Goal: Task Accomplishment & Management: Manage account settings

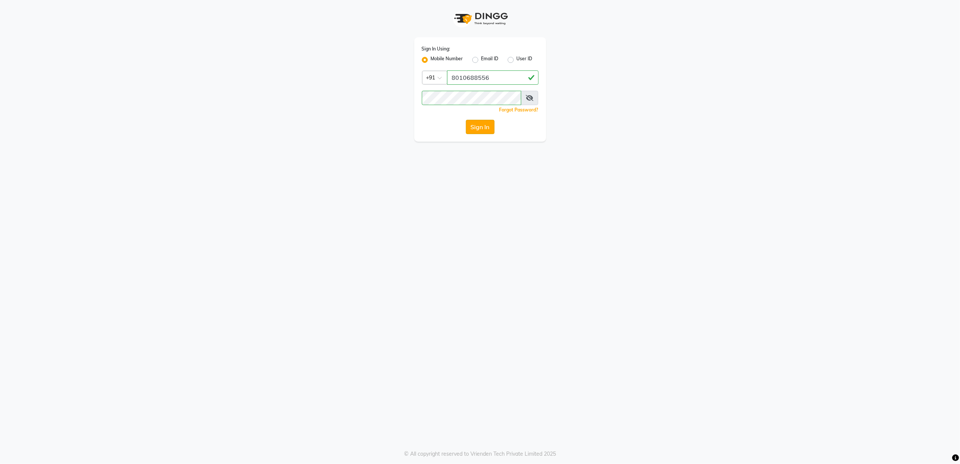
click at [489, 129] on button "Sign In" at bounding box center [480, 127] width 29 height 14
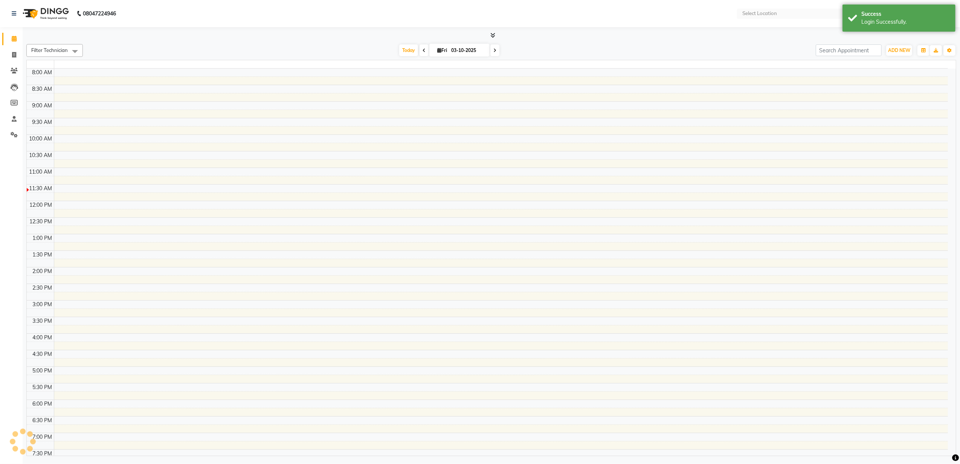
select select "en"
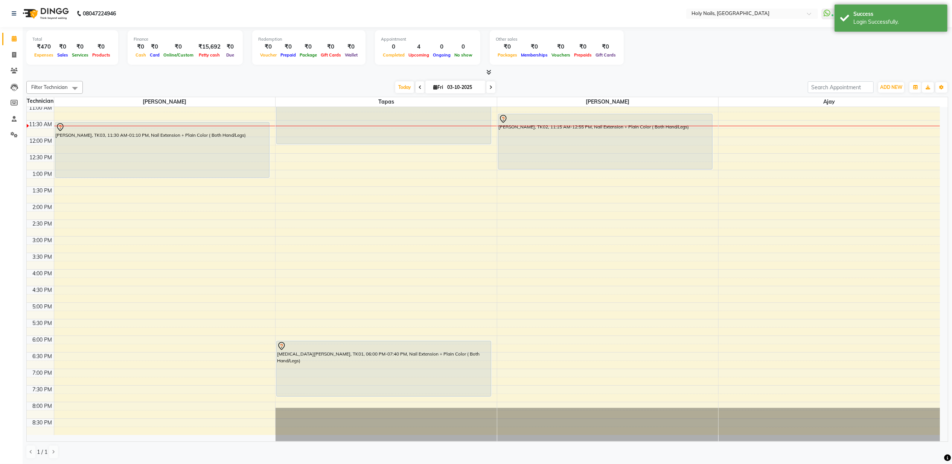
scroll to position [0, 0]
click at [489, 85] on icon at bounding box center [490, 87] width 3 height 5
type input "04-10-2025"
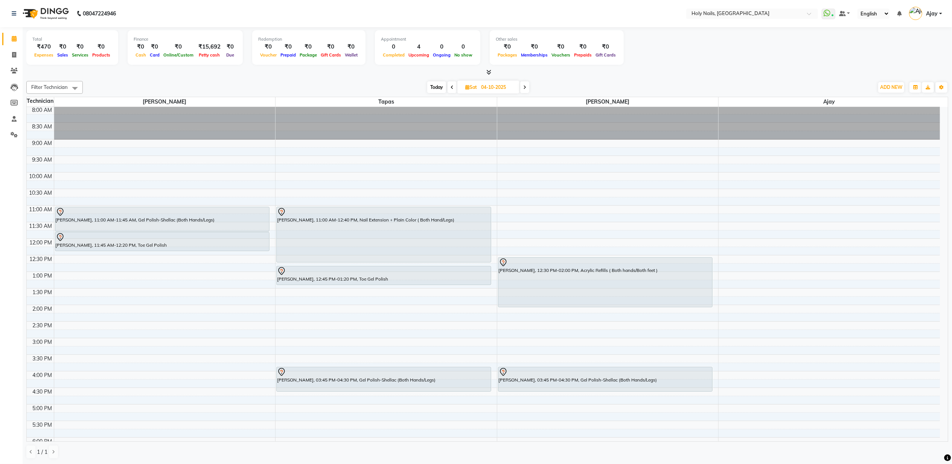
scroll to position [0, 0]
click at [81, 276] on div "8:00 AM 8:30 AM 9:00 AM 9:30 AM 10:00 AM 10:30 AM 11:00 AM 11:30 AM 12:00 PM 12…" at bounding box center [483, 322] width 913 height 430
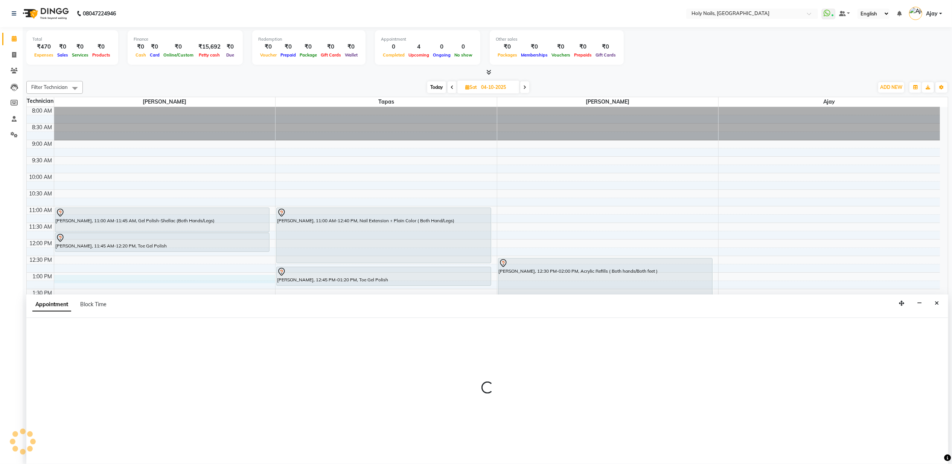
select select "43997"
select select "780"
select select "tentative"
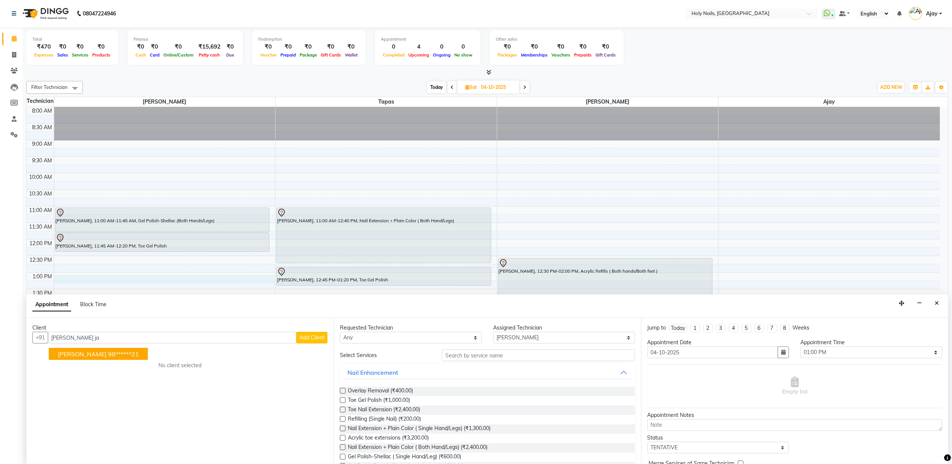
click at [108, 352] on ngb-highlight "98******21" at bounding box center [123, 354] width 31 height 8
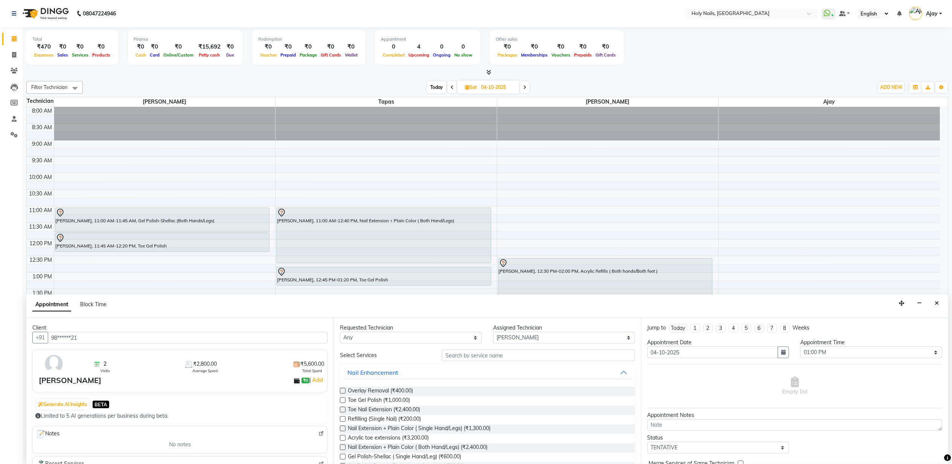
click at [110, 338] on input "98******21" at bounding box center [188, 338] width 280 height 12
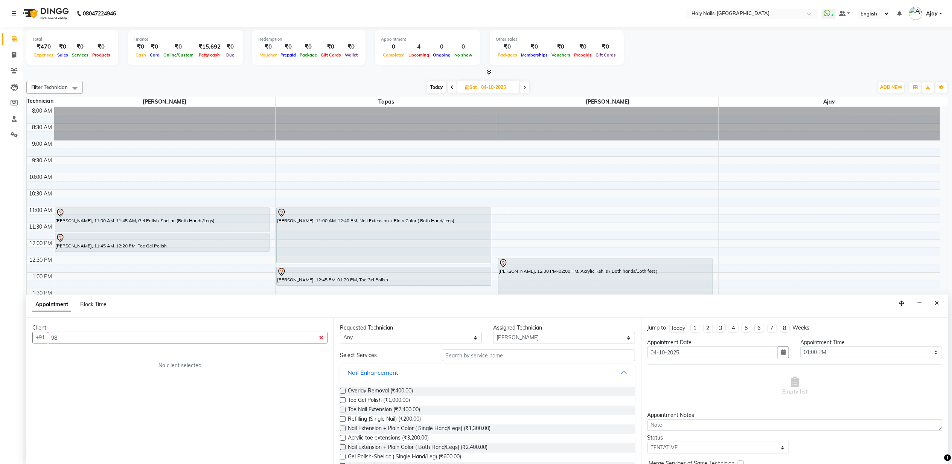
type input "9"
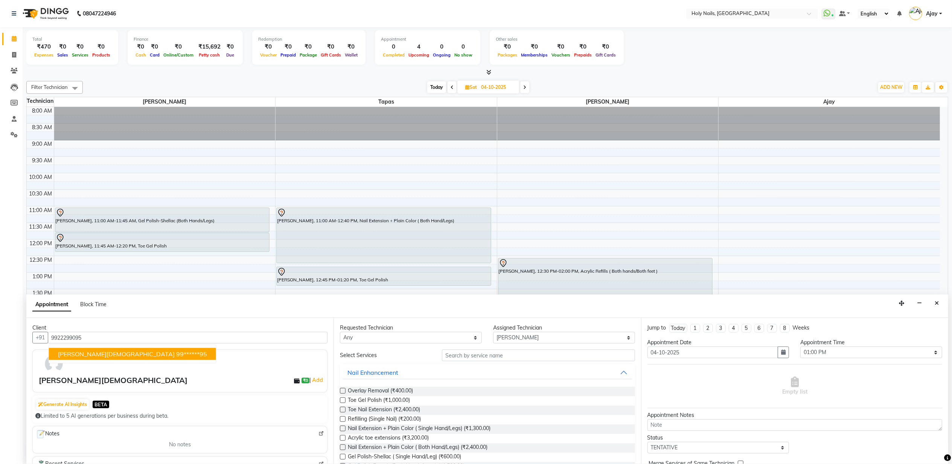
click at [74, 355] on span "madhura jain" at bounding box center [116, 354] width 117 height 8
type input "99******95"
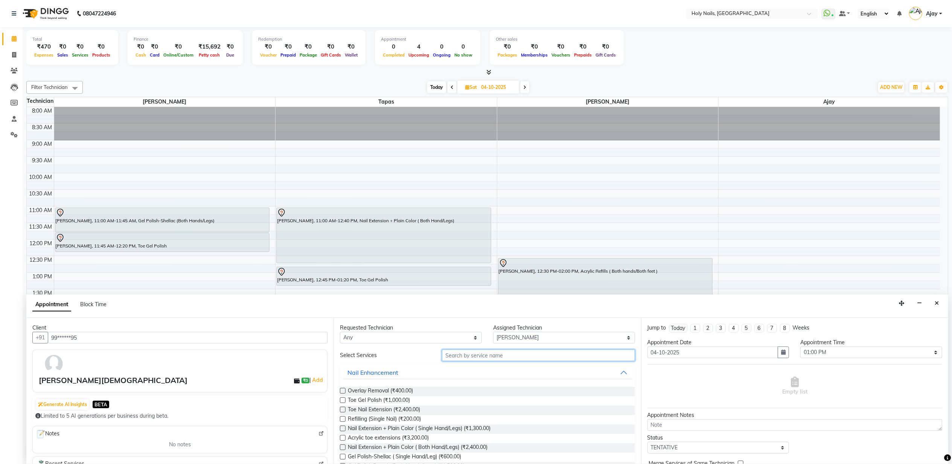
click at [472, 357] on input "text" at bounding box center [538, 355] width 193 height 12
type input "exte"
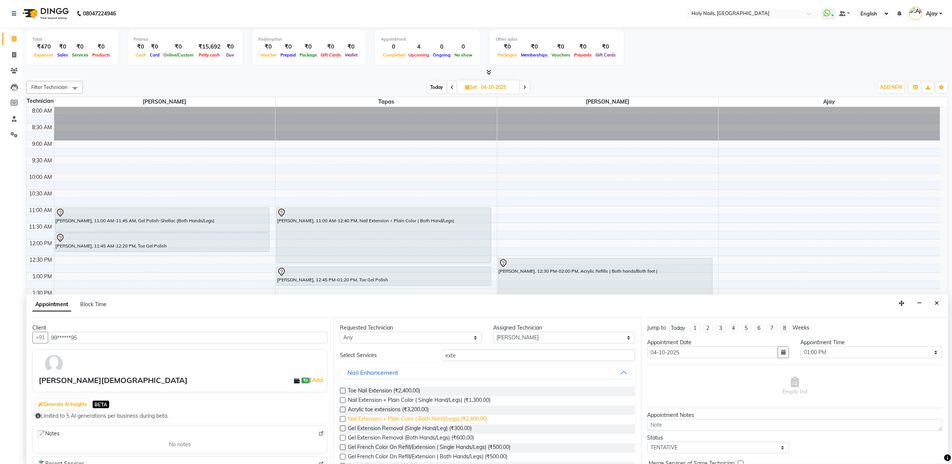
click at [391, 418] on span "Nail Extension + Plain Color ( Both Hand/Legs) (₹2,400.00)" at bounding box center [418, 419] width 140 height 9
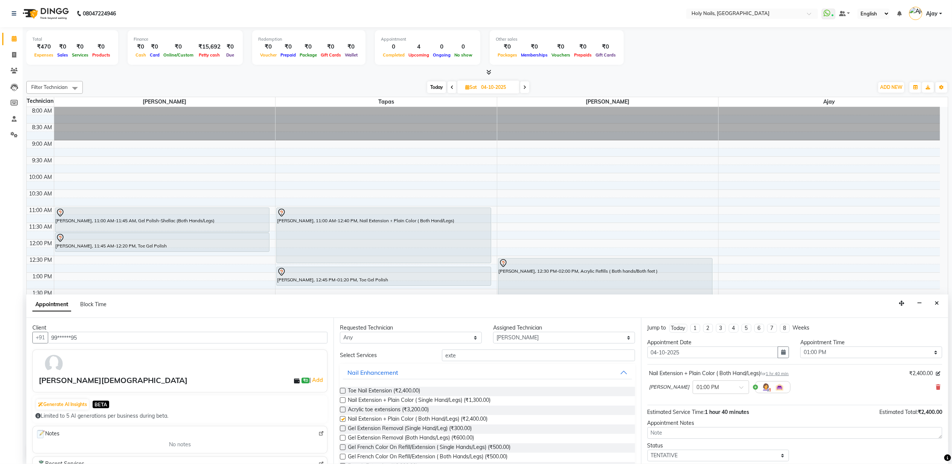
checkbox input "false"
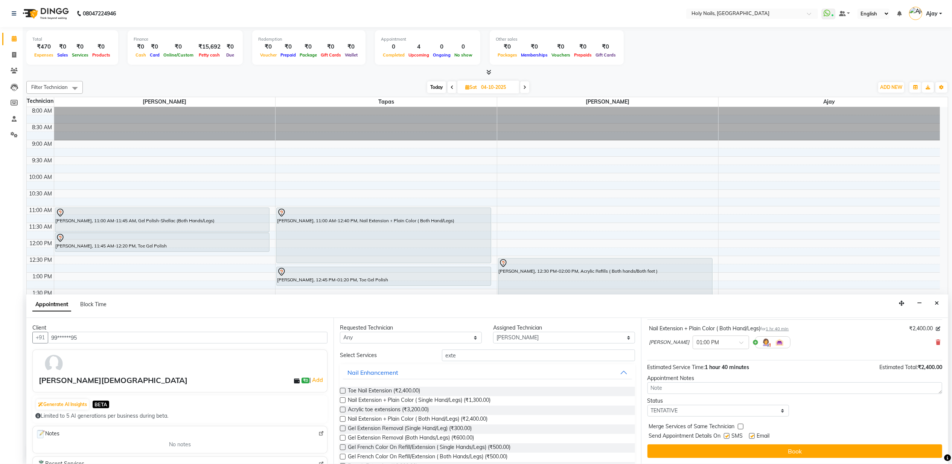
scroll to position [0, 0]
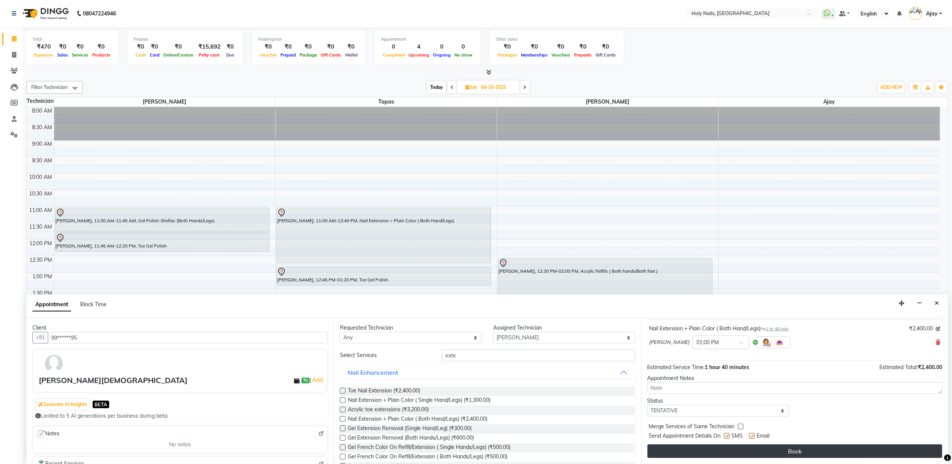
click at [747, 452] on button "Book" at bounding box center [794, 451] width 295 height 14
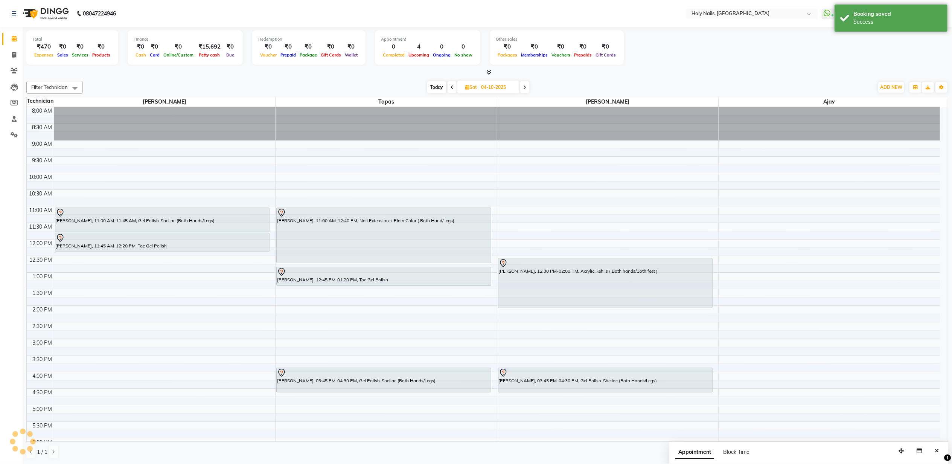
scroll to position [0, 0]
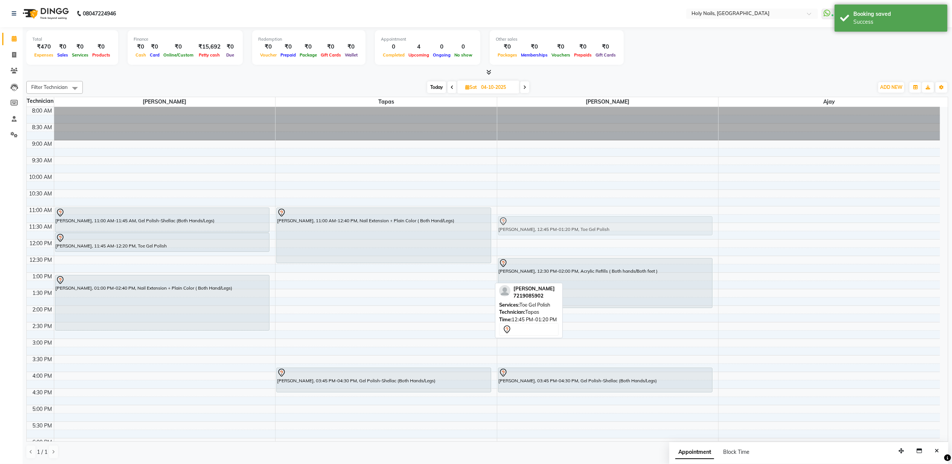
drag, startPoint x: 370, startPoint y: 275, endPoint x: 547, endPoint y: 227, distance: 182.6
click at [547, 227] on tr "Sona Amirsardari, 11:00 AM-11:45 AM, Gel Polish-Shellac (Both Hands/Legs) Sona …" at bounding box center [483, 322] width 913 height 430
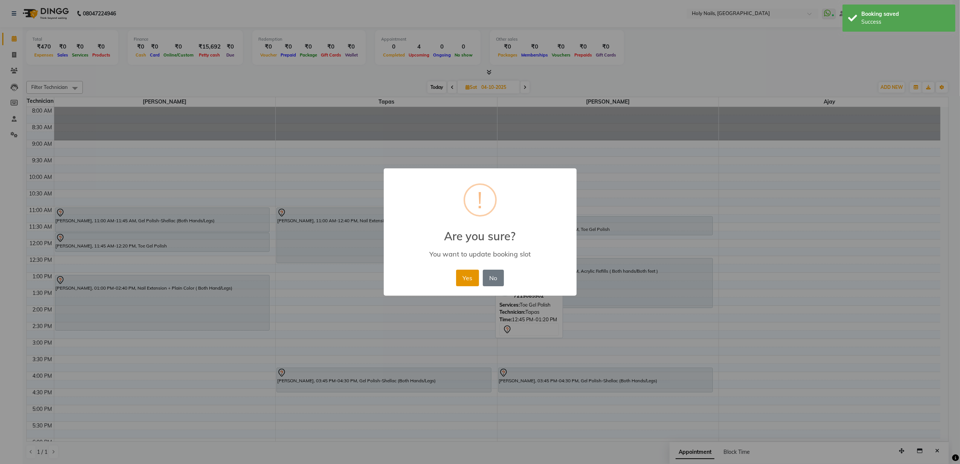
click at [462, 282] on button "Yes" at bounding box center [467, 278] width 23 height 17
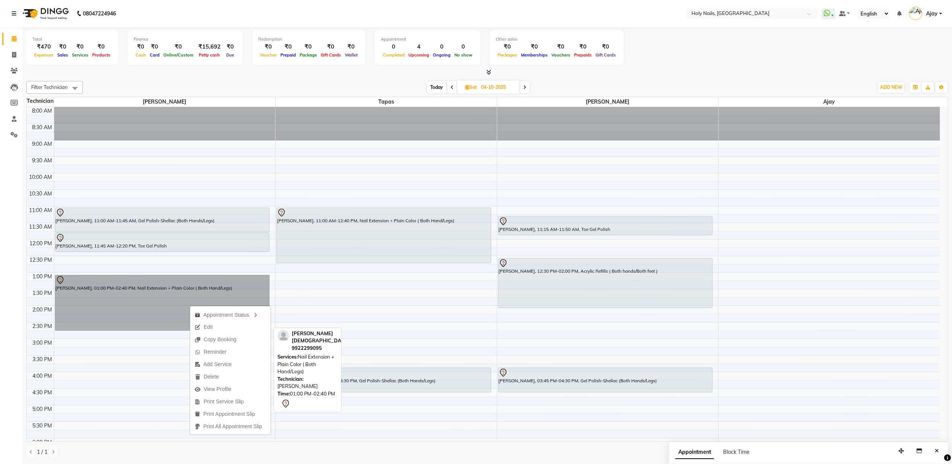
click at [104, 308] on link "madhura jain, 01:00 PM-02:40 PM, Nail Extension + Plain Color ( Both Hand/Legs)" at bounding box center [162, 303] width 215 height 56
click at [105, 309] on link "madhura jain, 01:00 PM-02:40 PM, Nail Extension + Plain Color ( Both Hand/Legs)" at bounding box center [162, 303] width 215 height 56
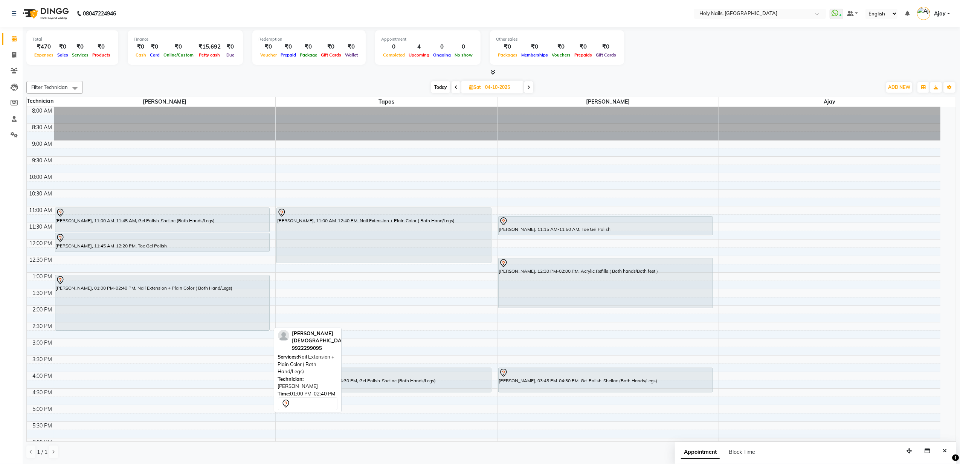
select select "7"
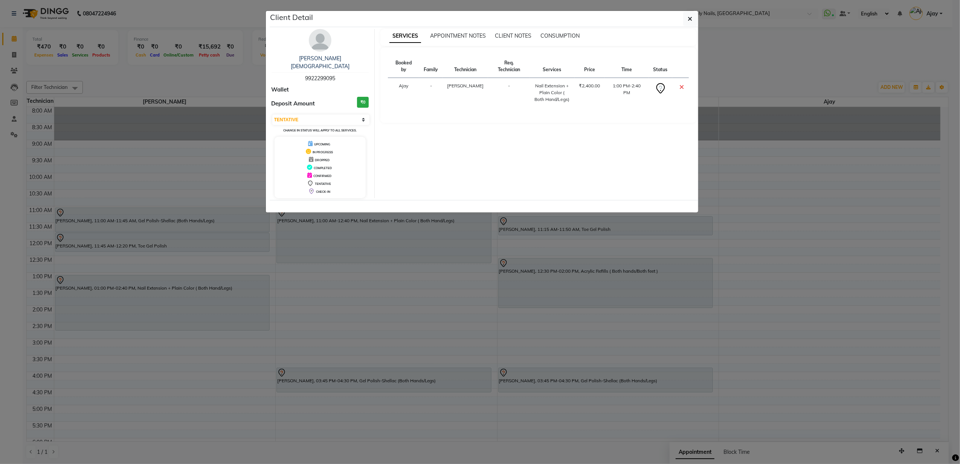
click at [322, 41] on img at bounding box center [320, 40] width 23 height 23
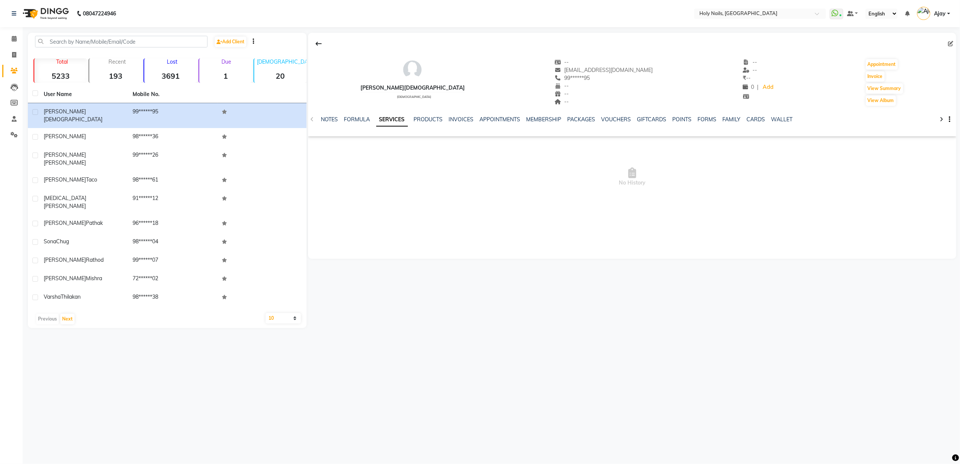
click at [951, 44] on icon at bounding box center [949, 43] width 5 height 5
select select "female"
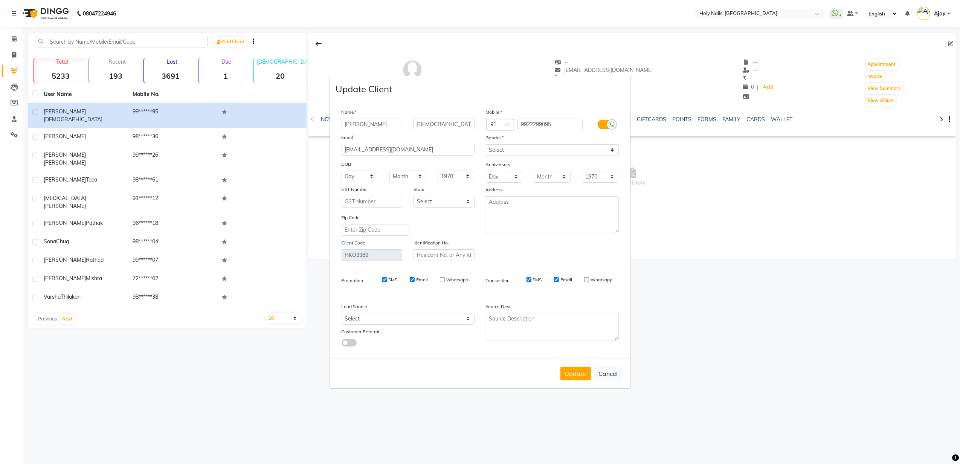
click at [603, 122] on label at bounding box center [605, 124] width 17 height 9
click at [0, 0] on input "checkbox" at bounding box center [0, 0] width 0 height 0
click at [606, 122] on label at bounding box center [605, 124] width 17 height 9
click at [0, 0] on input "checkbox" at bounding box center [0, 0] width 0 height 0
click at [571, 368] on button "Update" at bounding box center [575, 374] width 30 height 14
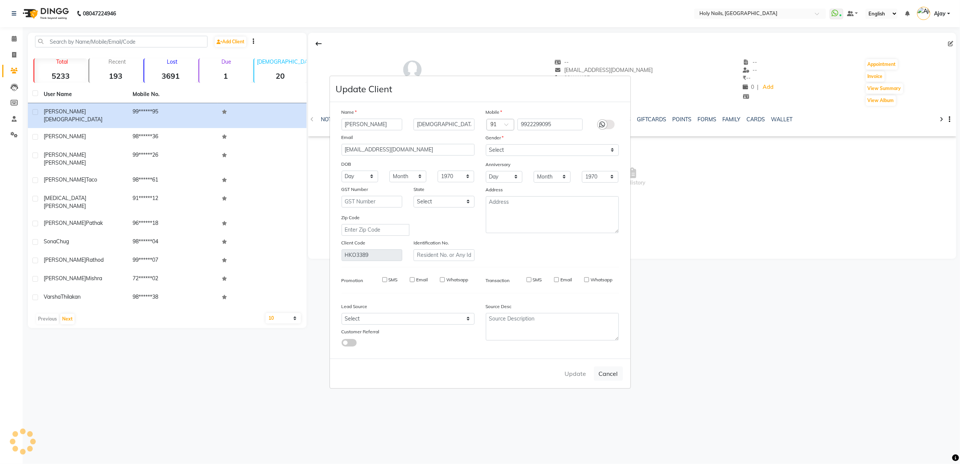
select select
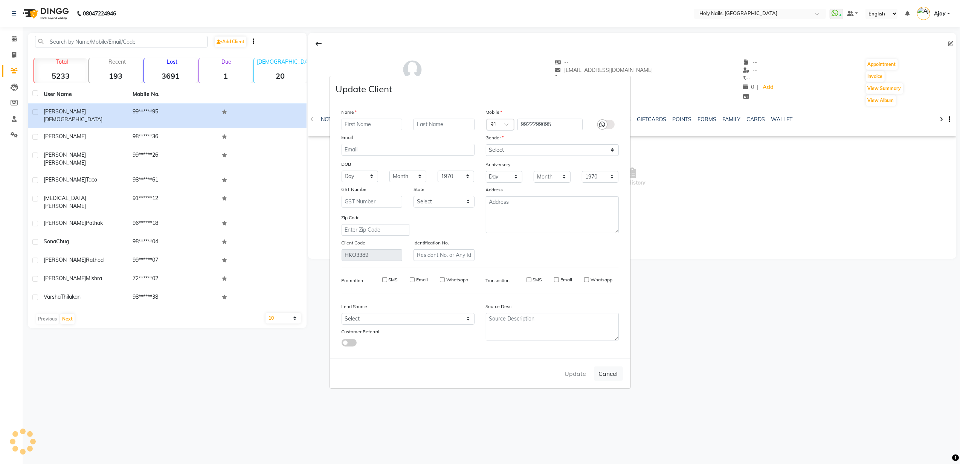
select select
checkbox input "false"
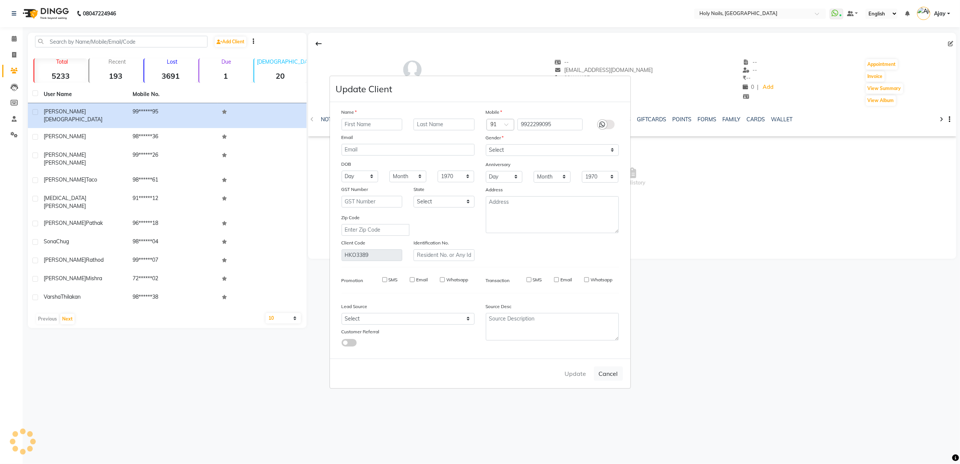
checkbox input "false"
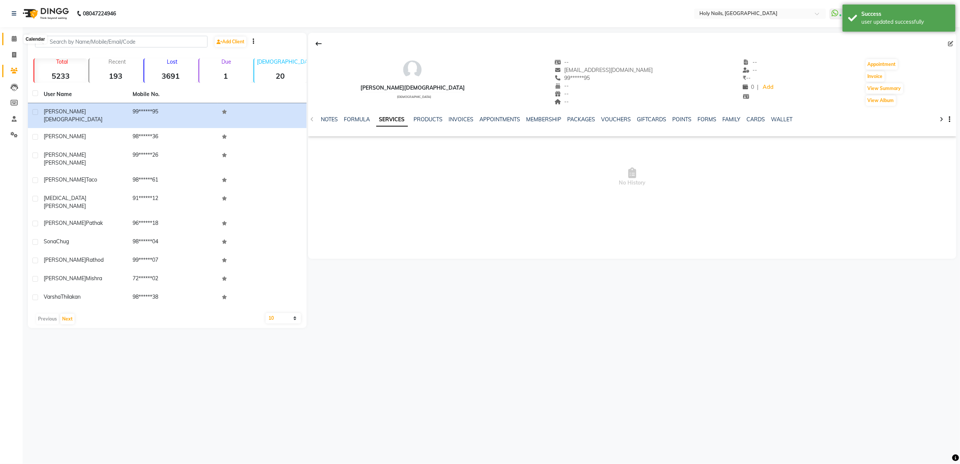
click at [14, 40] on icon at bounding box center [14, 39] width 5 height 6
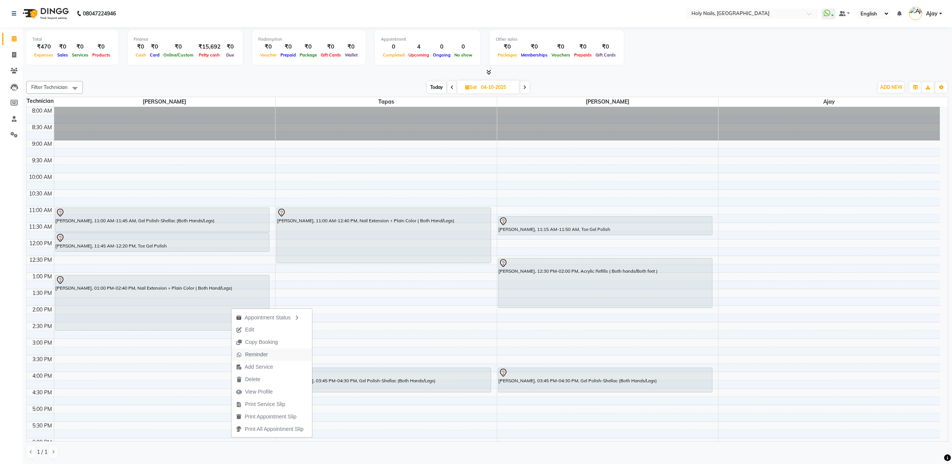
click at [288, 351] on button "Reminder" at bounding box center [272, 354] width 81 height 12
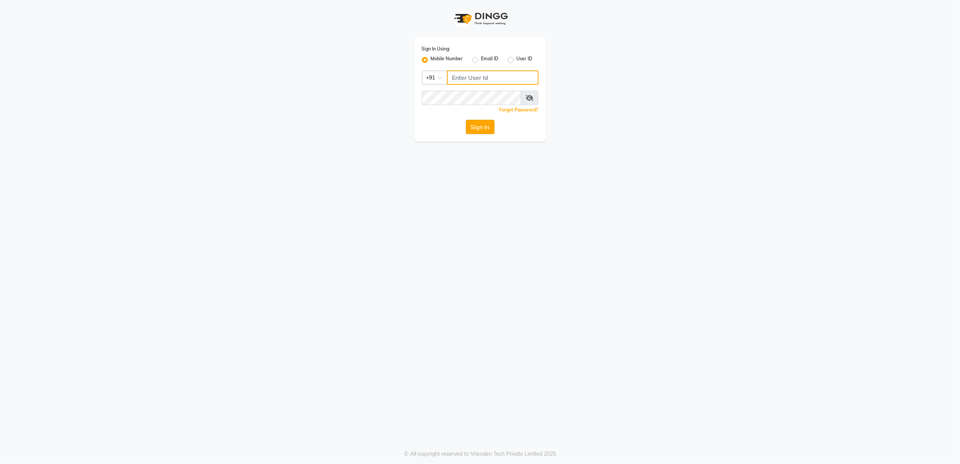
type input "8010688556"
click at [486, 127] on button "Sign In" at bounding box center [480, 127] width 29 height 14
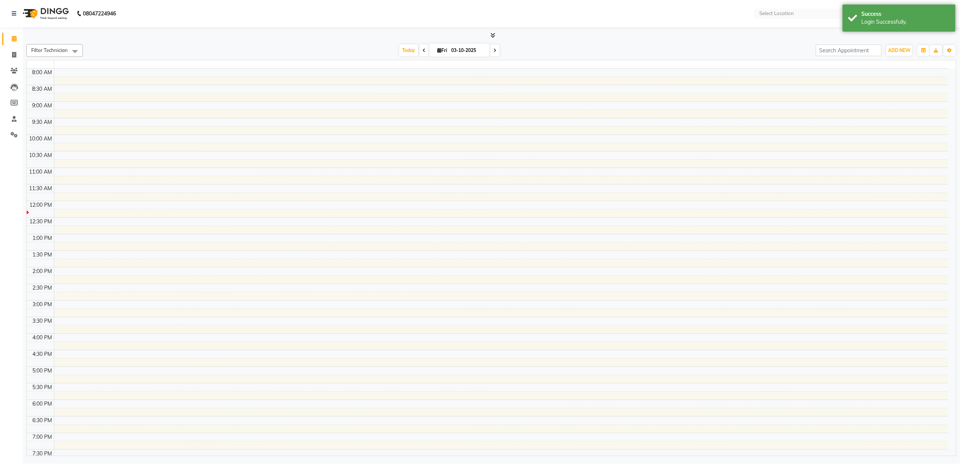
select select "en"
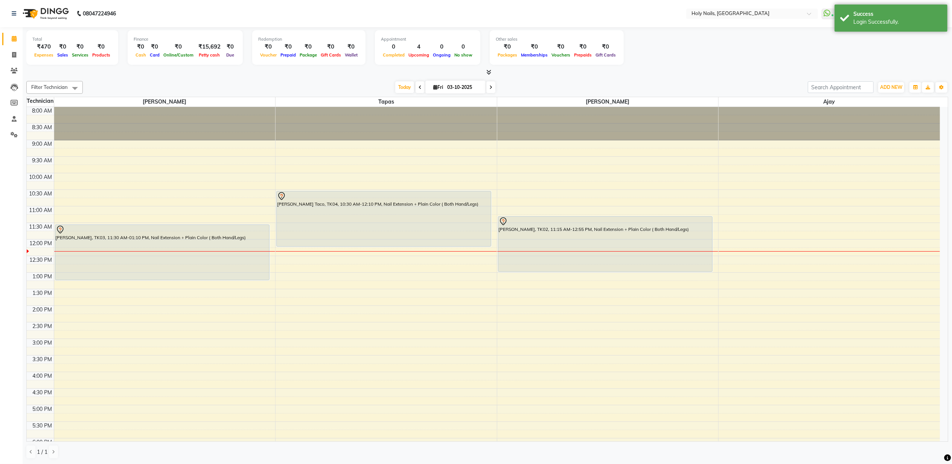
click at [489, 87] on icon at bounding box center [490, 87] width 3 height 5
type input "04-10-2025"
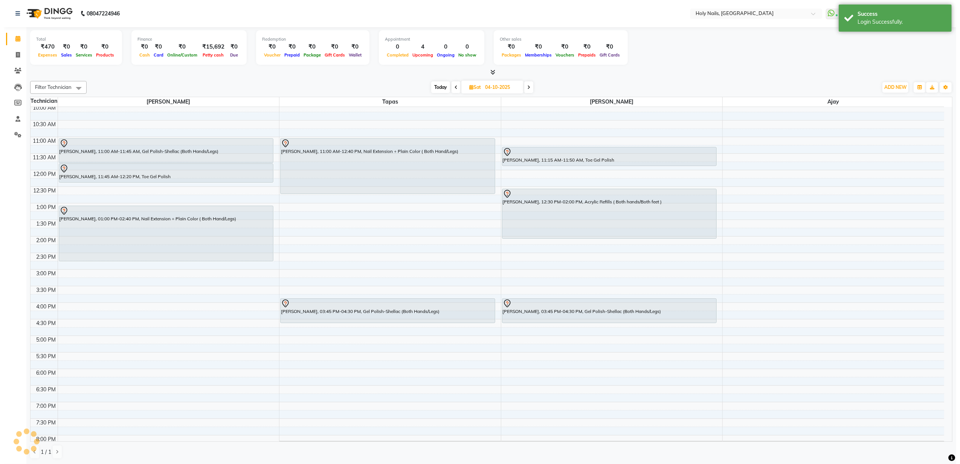
scroll to position [53, 0]
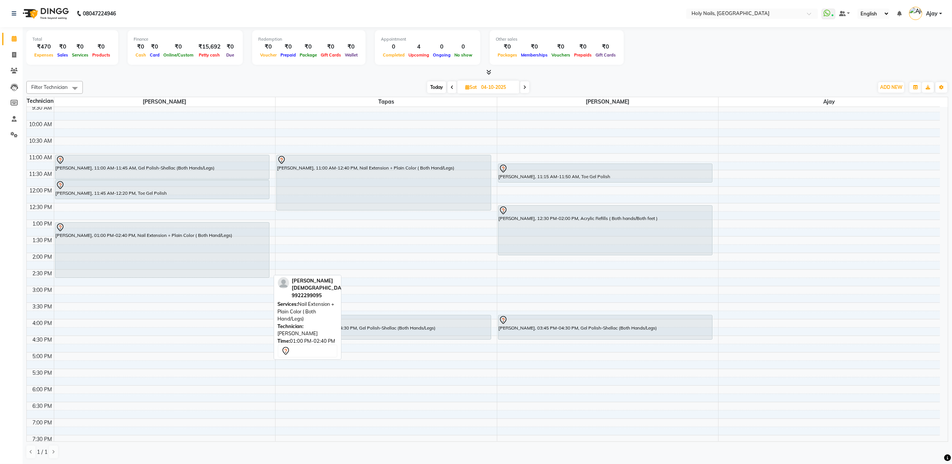
click at [148, 254] on div "[PERSON_NAME], 01:00 PM-02:40 PM, Nail Extension + Plain Color ( Both Hand/Legs)" at bounding box center [162, 249] width 214 height 55
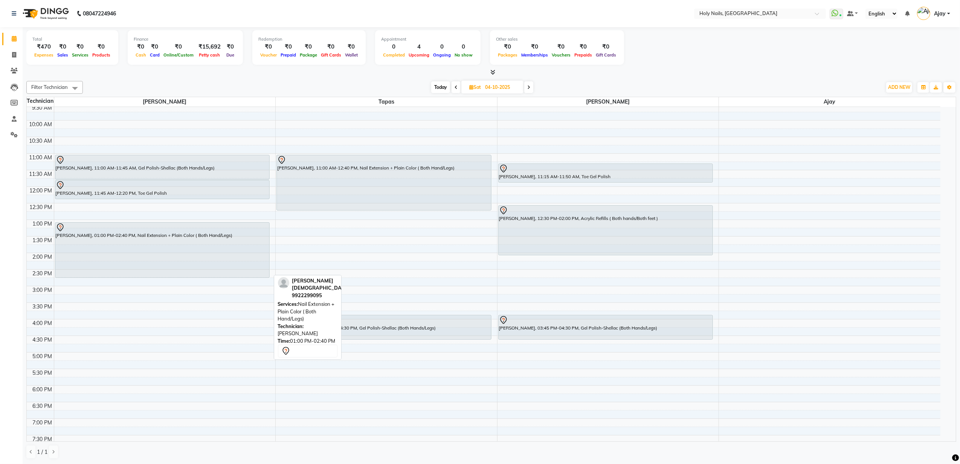
select select "7"
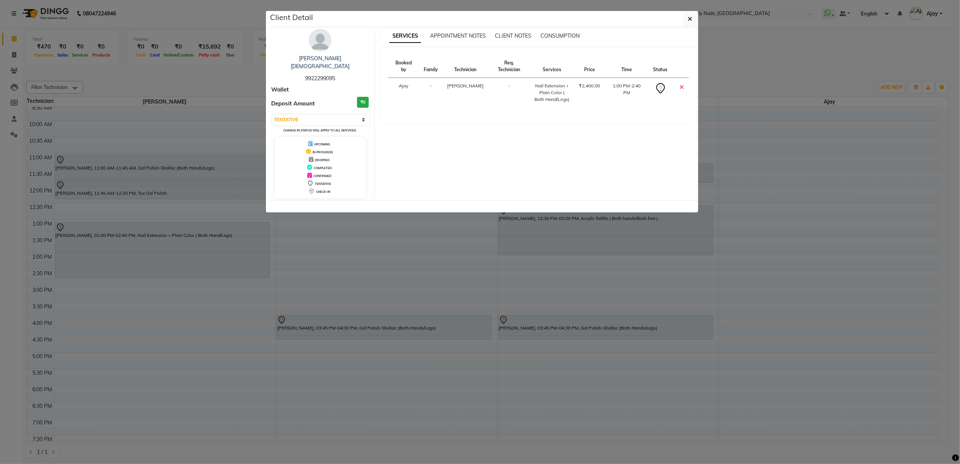
click at [324, 41] on img at bounding box center [320, 40] width 23 height 23
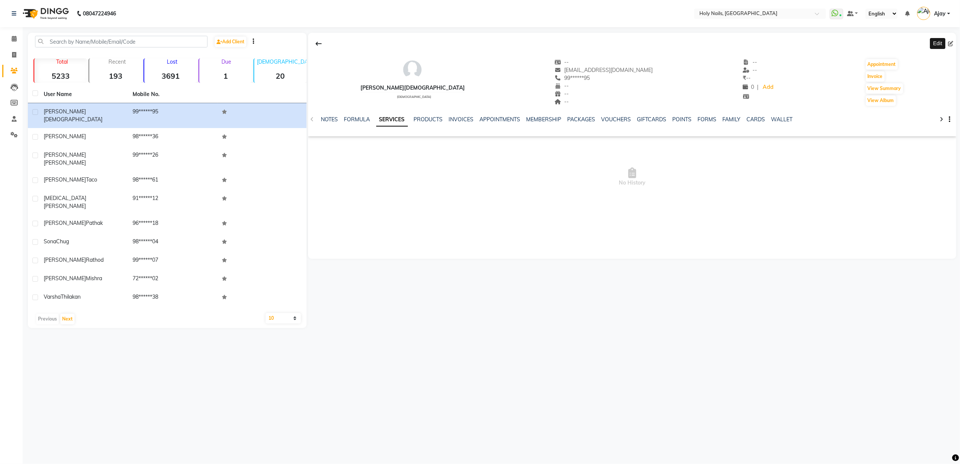
click at [951, 44] on icon at bounding box center [949, 43] width 5 height 5
select select "female"
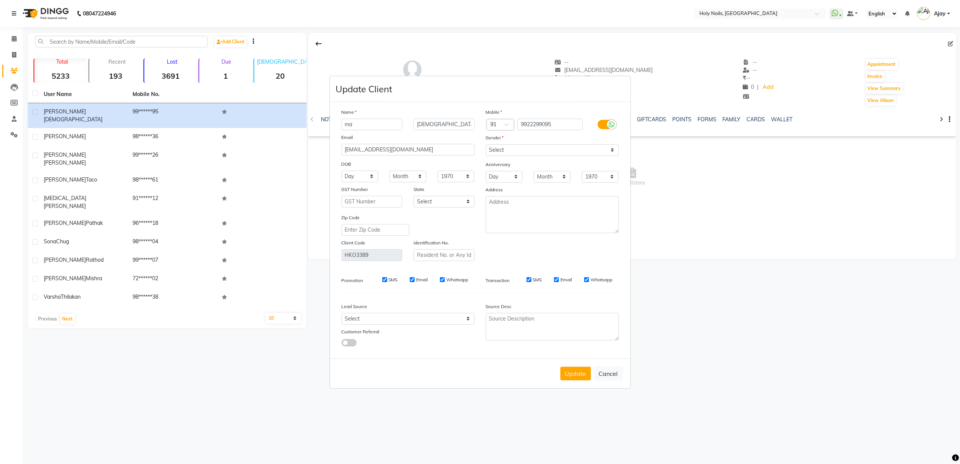
type input "m"
type input "Sakshi"
type input "j"
type input "Jain"
click at [565, 372] on button "Update" at bounding box center [575, 374] width 30 height 14
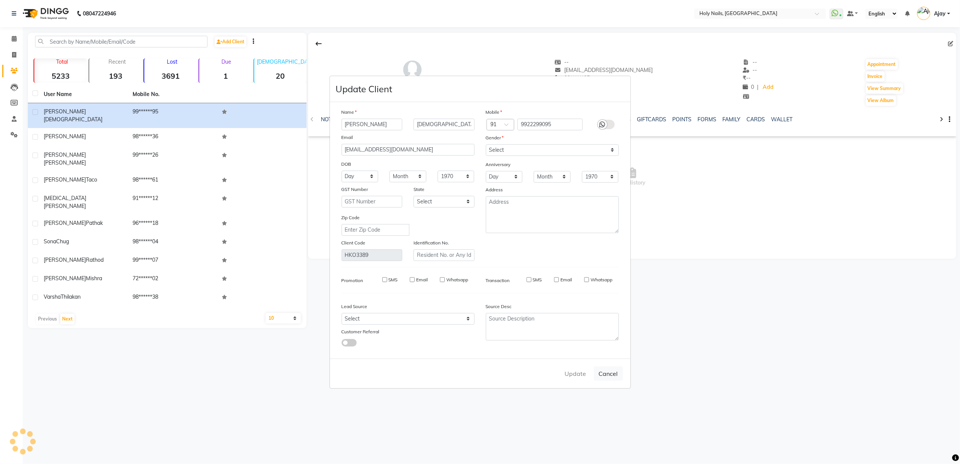
select select
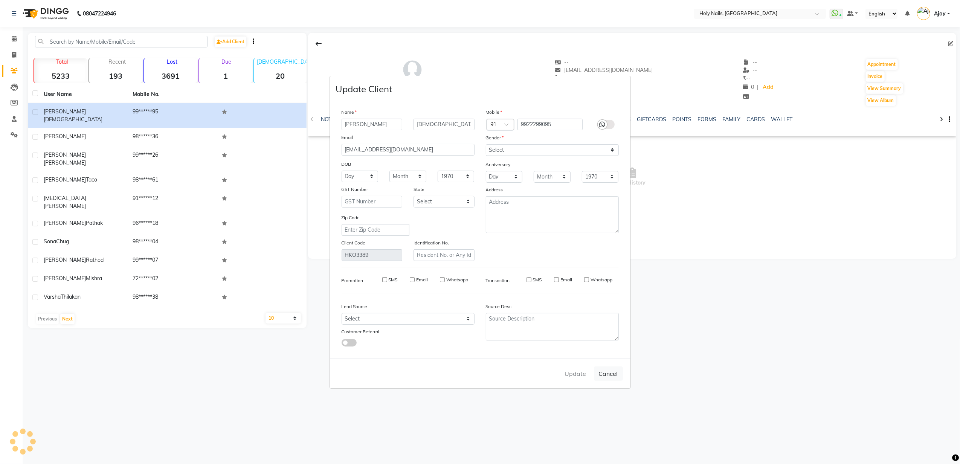
select select
checkbox input "false"
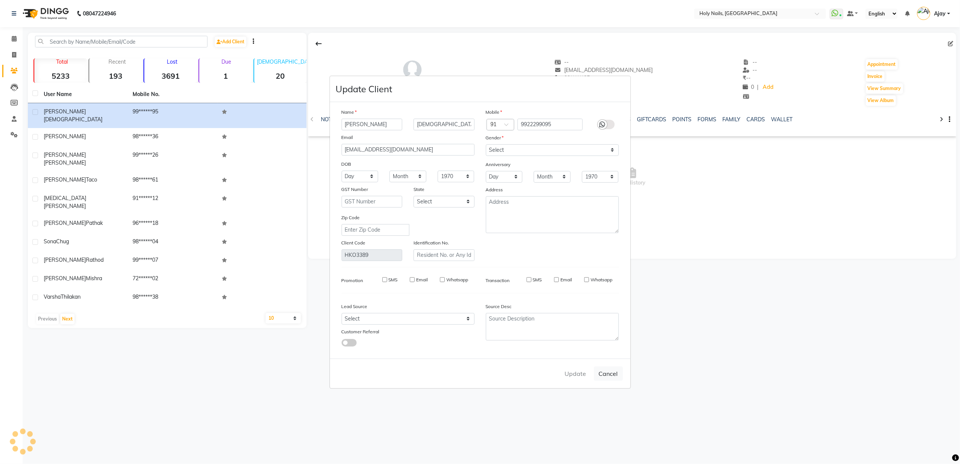
checkbox input "false"
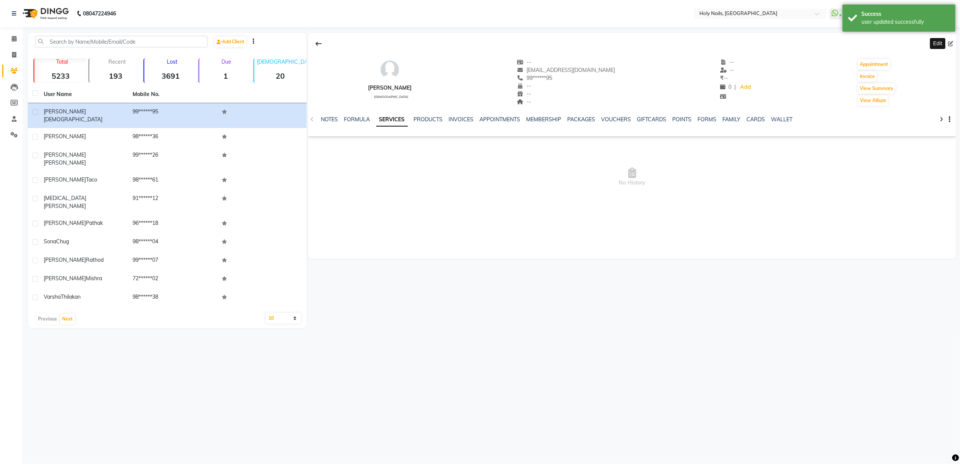
click at [949, 42] on icon at bounding box center [949, 43] width 5 height 5
select select "female"
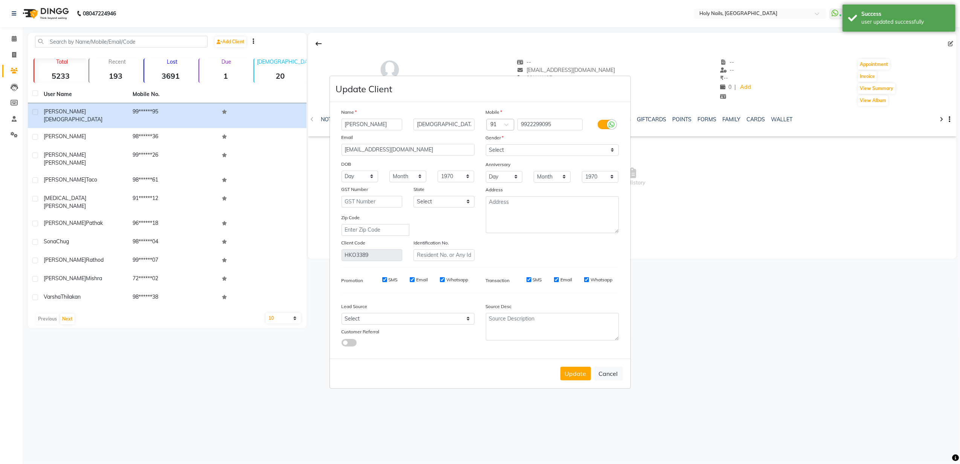
click at [615, 125] on div at bounding box center [611, 124] width 9 height 9
click at [0, 0] on input "checkbox" at bounding box center [0, 0] width 0 height 0
click at [607, 124] on label at bounding box center [605, 124] width 17 height 9
click at [0, 0] on input "checkbox" at bounding box center [0, 0] width 0 height 0
click at [568, 368] on button "Update" at bounding box center [575, 374] width 30 height 14
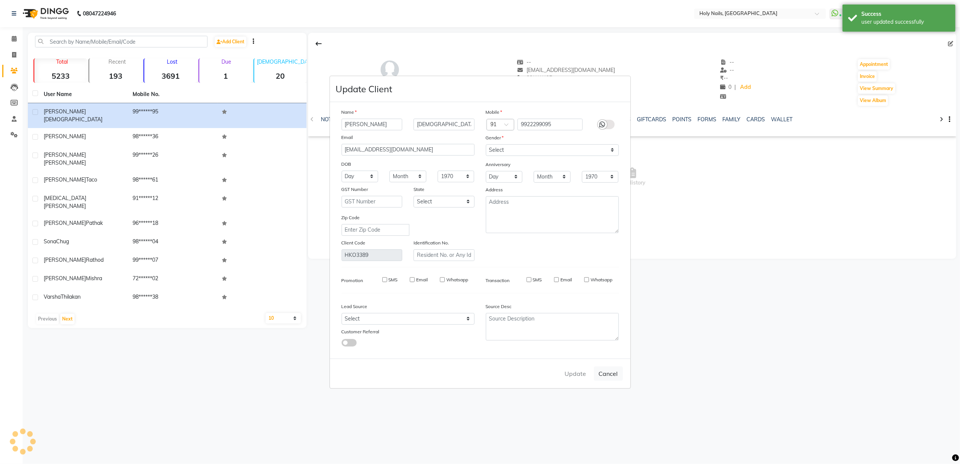
select select
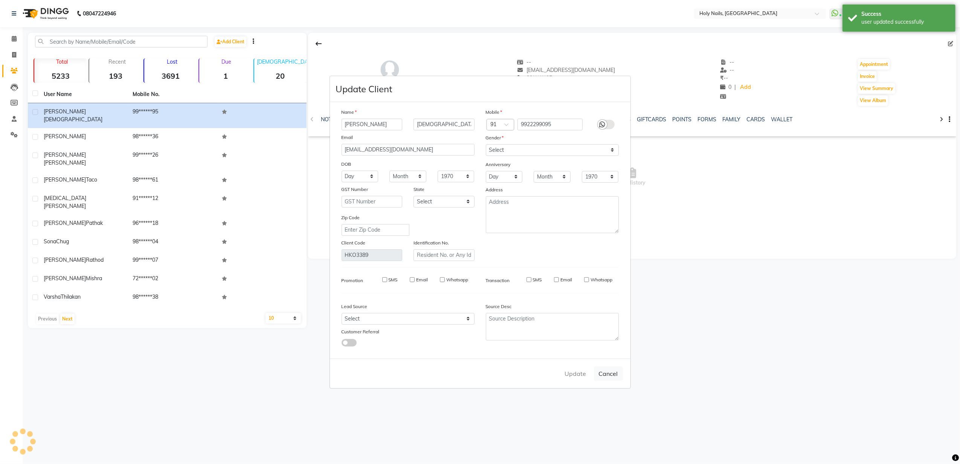
select select
checkbox input "false"
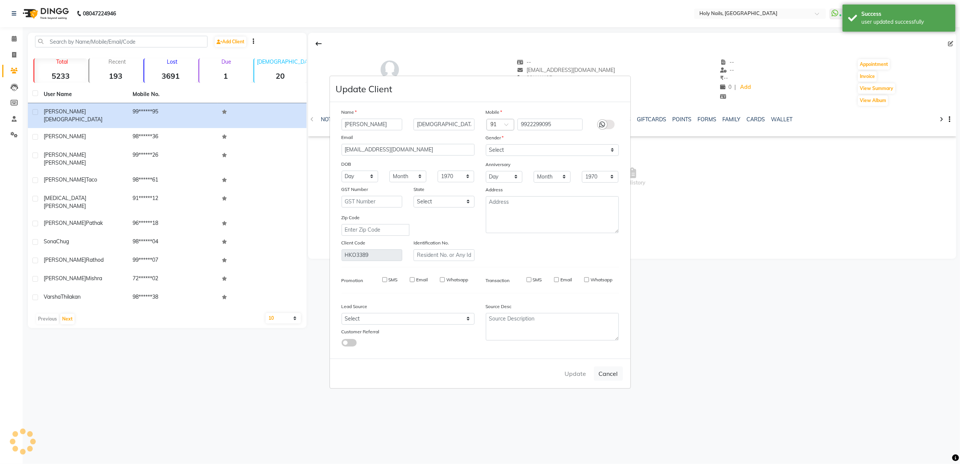
checkbox input "false"
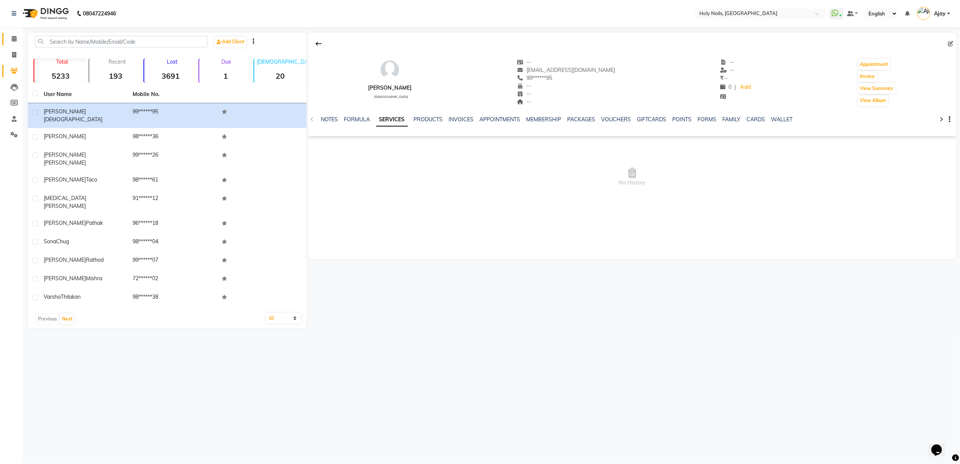
click at [13, 44] on link "Calendar" at bounding box center [11, 39] width 18 height 12
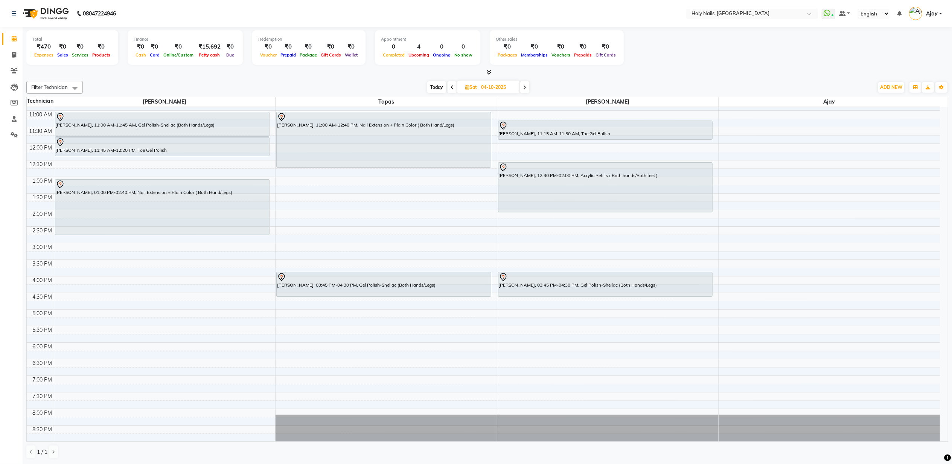
scroll to position [102, 0]
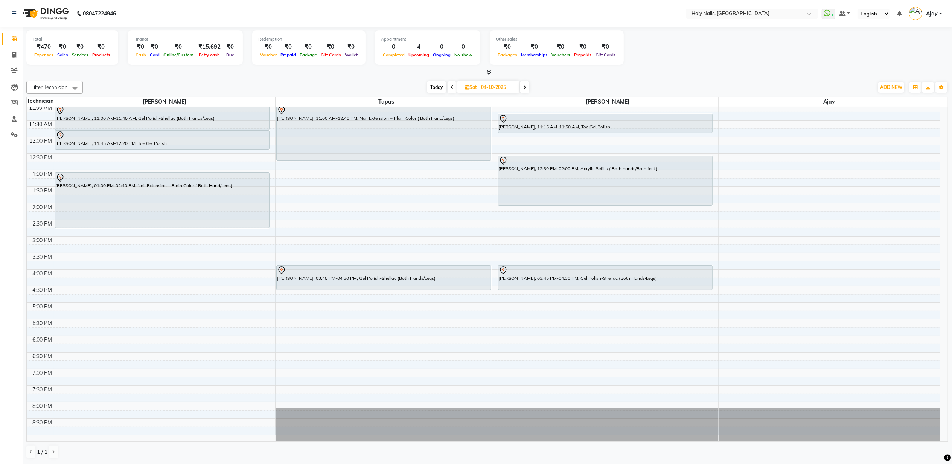
click at [157, 353] on div "8:00 AM 8:30 AM 9:00 AM 9:30 AM 10:00 AM 10:30 AM 11:00 AM 11:30 AM 12:00 PM 12…" at bounding box center [483, 220] width 913 height 430
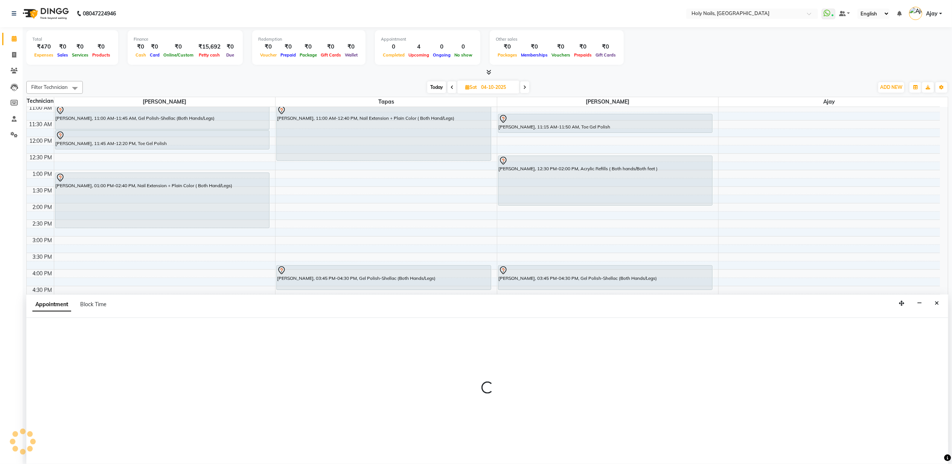
scroll to position [0, 0]
select select "43997"
select select "1095"
select select "tentative"
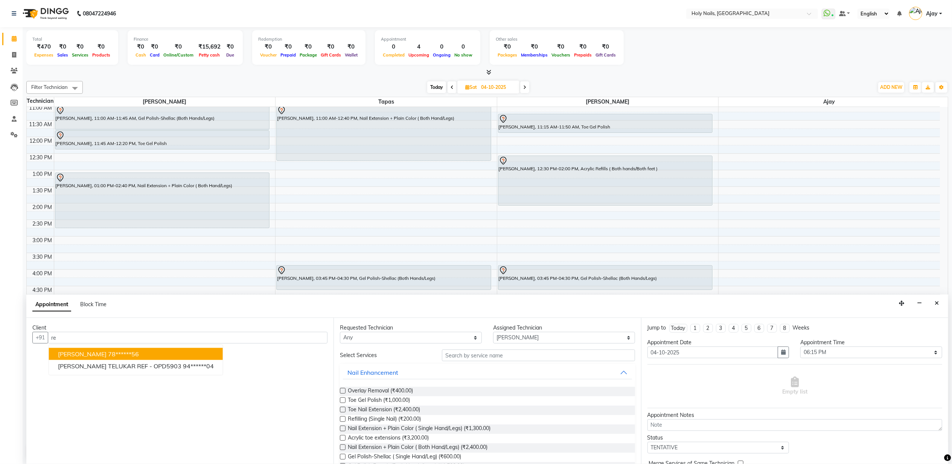
type input "r"
click at [937, 305] on icon "Close" at bounding box center [937, 302] width 4 height 5
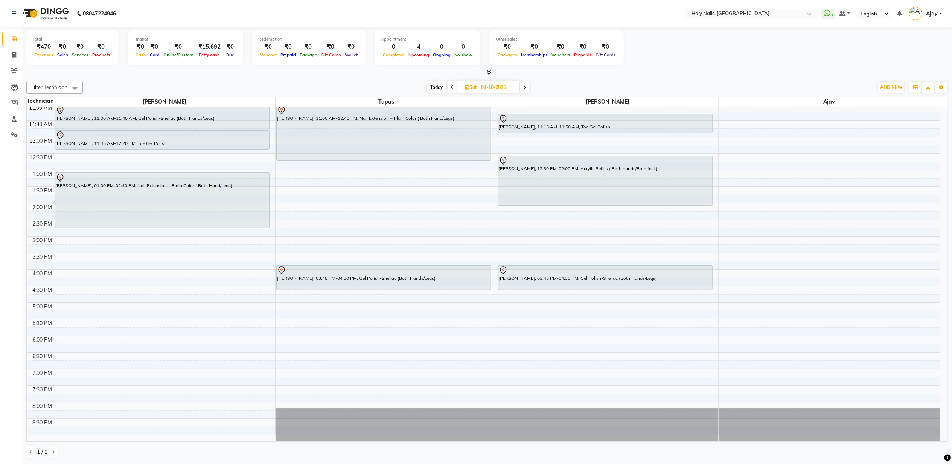
click at [154, 363] on div "8:00 AM 8:30 AM 9:00 AM 9:30 AM 10:00 AM 10:30 AM 11:00 AM 11:30 AM 12:00 PM 12…" at bounding box center [483, 220] width 913 height 430
select select "43997"
select select "tentative"
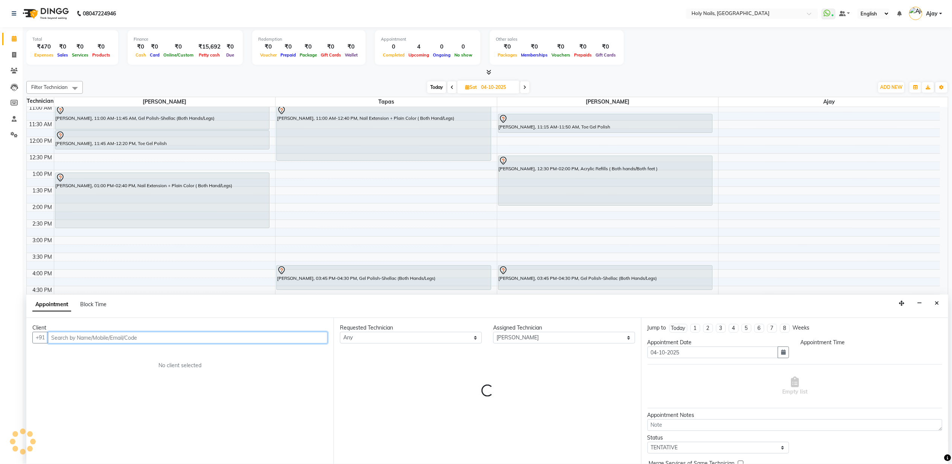
select select "1110"
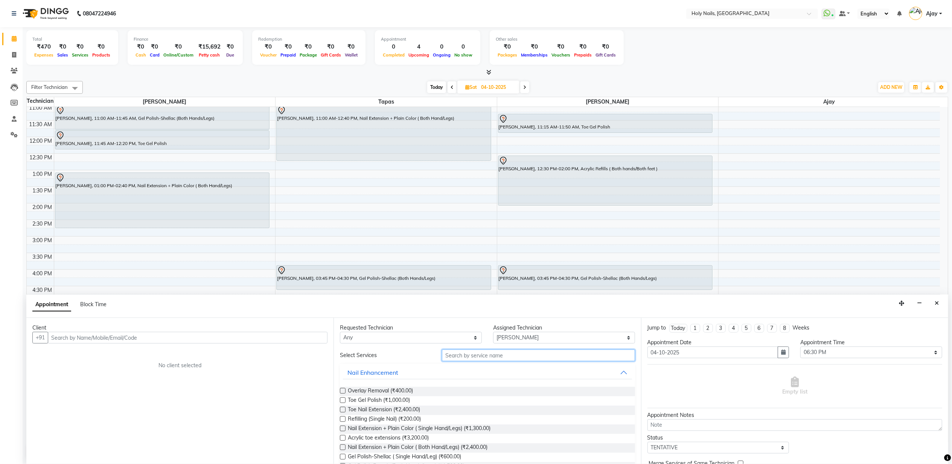
click at [506, 356] on input "text" at bounding box center [538, 355] width 193 height 12
type input "refil"
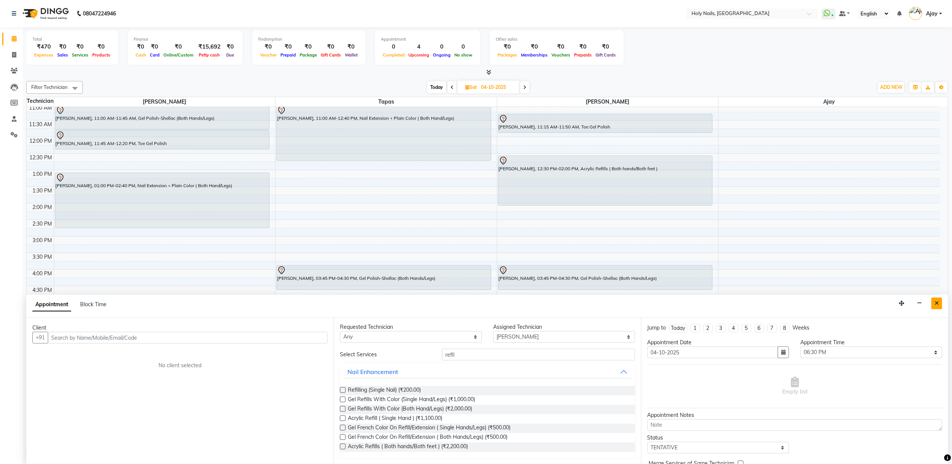
click at [942, 308] on button "Close" at bounding box center [936, 303] width 11 height 12
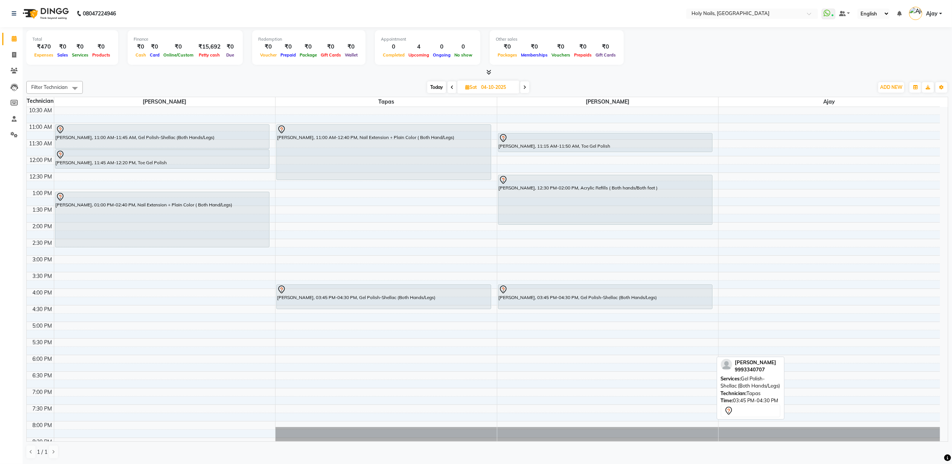
scroll to position [100, 0]
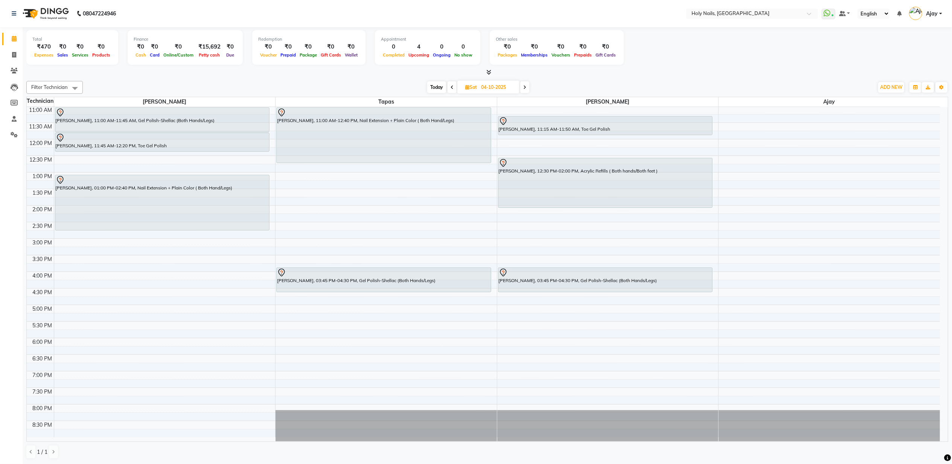
click at [434, 90] on span "Today" at bounding box center [436, 87] width 19 height 12
type input "03-10-2025"
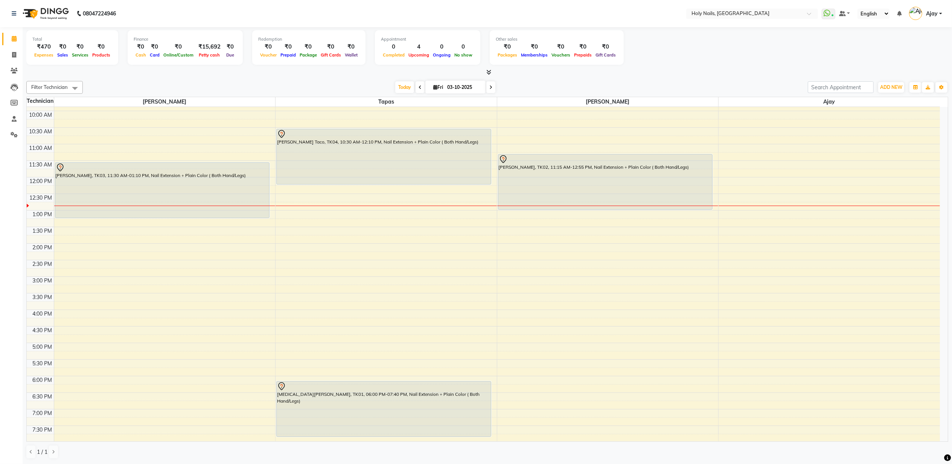
scroll to position [0, 0]
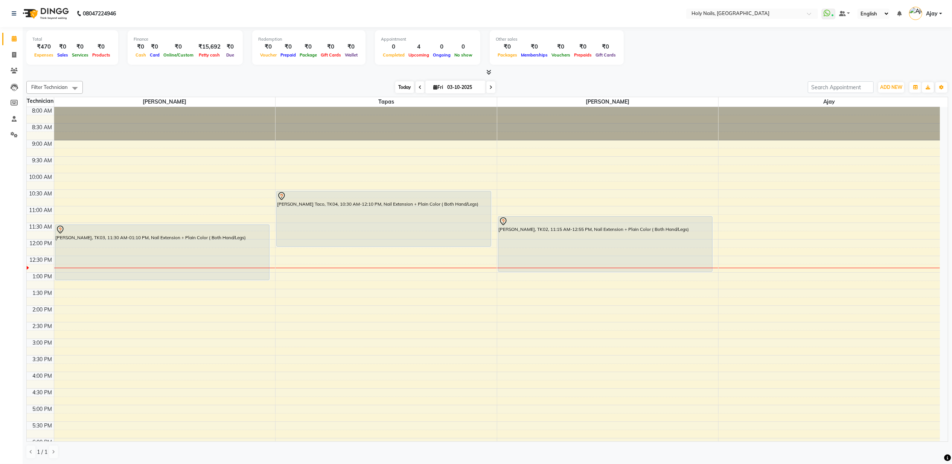
click at [398, 87] on span "Today" at bounding box center [404, 87] width 19 height 12
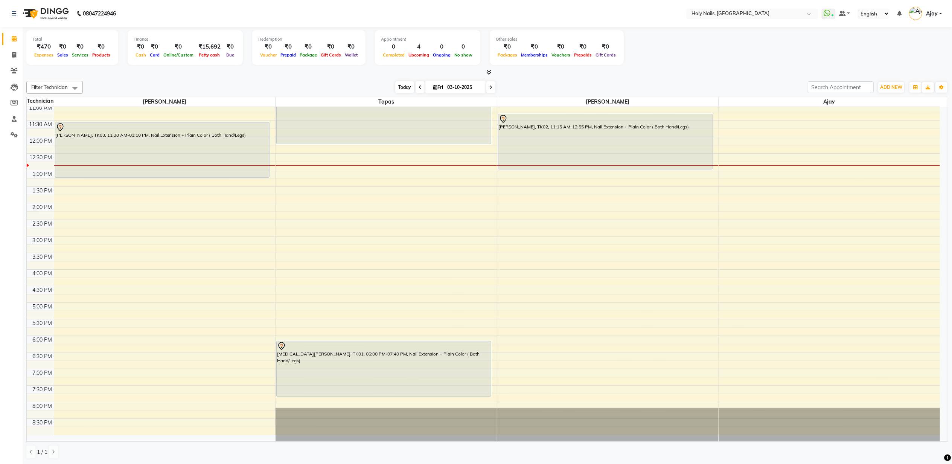
click at [404, 88] on span "Today" at bounding box center [404, 87] width 19 height 12
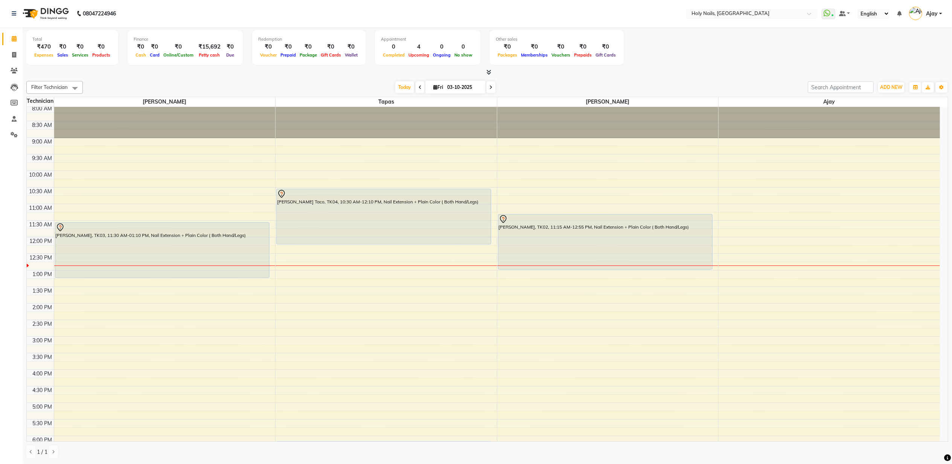
scroll to position [0, 0]
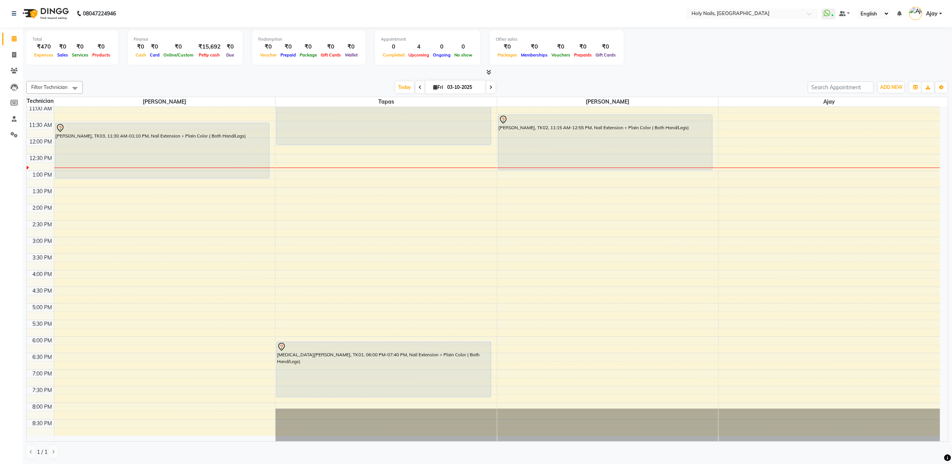
scroll to position [102, 0]
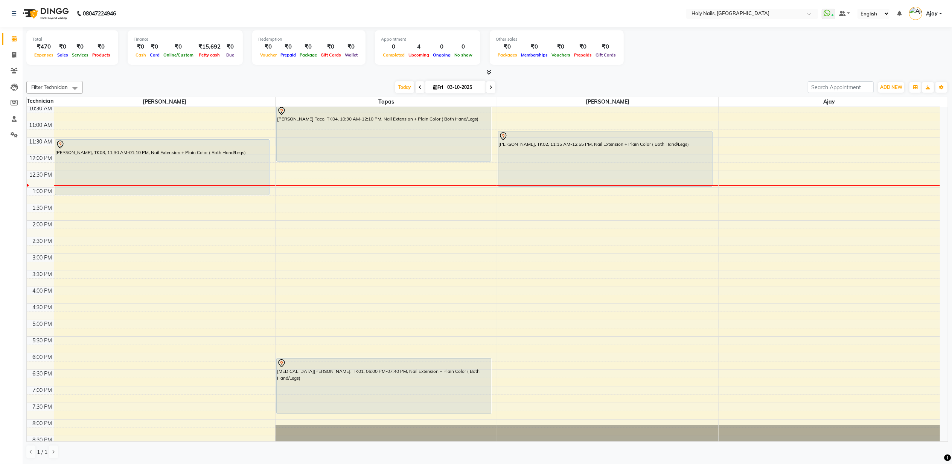
scroll to position [102, 0]
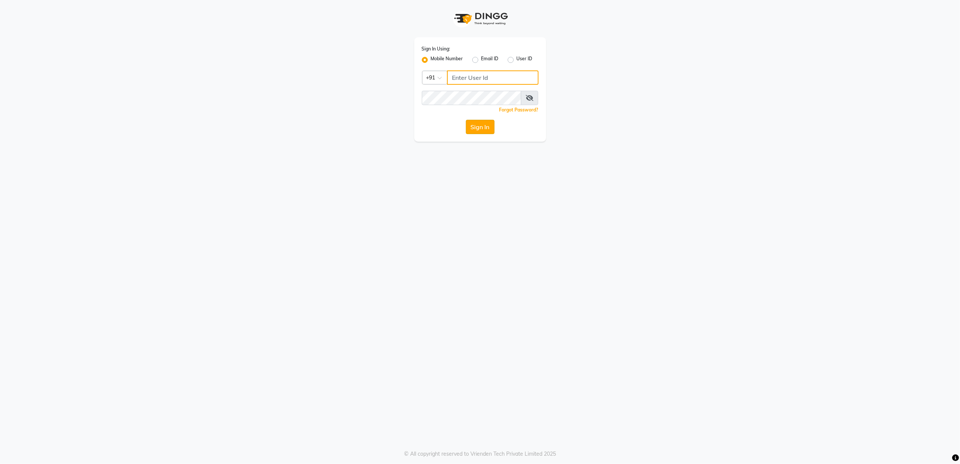
type input "8010688556"
click at [484, 125] on button "Sign In" at bounding box center [480, 127] width 29 height 14
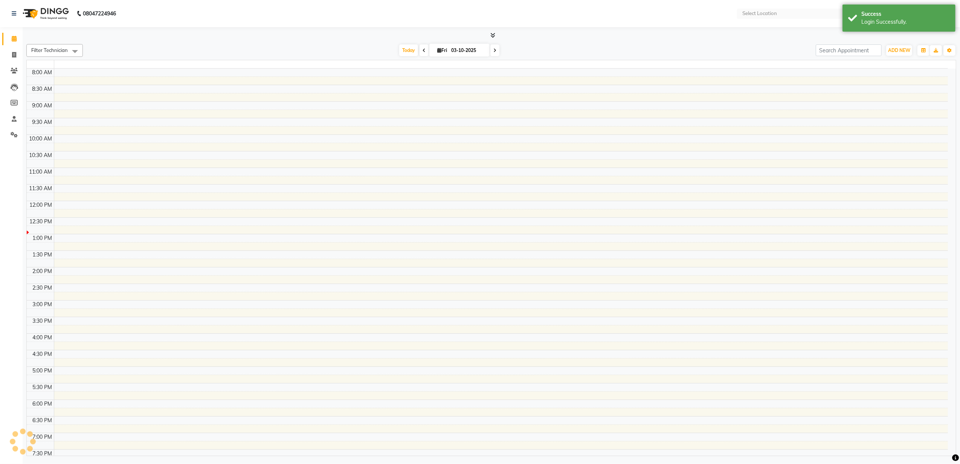
select select "en"
